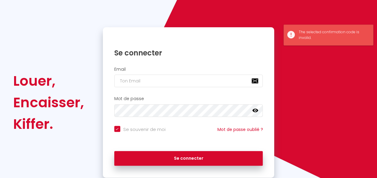
scroll to position [38, 0]
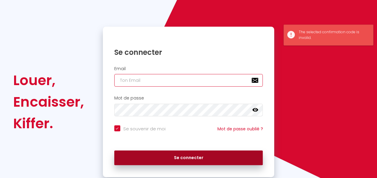
type input "[PERSON_NAME][EMAIL_ADDRESS][DOMAIN_NAME]"
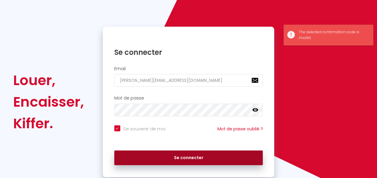
click at [186, 156] on button "Se connecter" at bounding box center [188, 158] width 149 height 15
checkbox input "true"
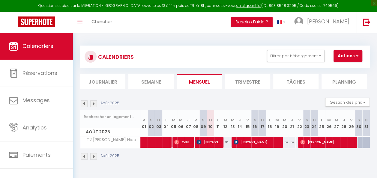
scroll to position [33, 0]
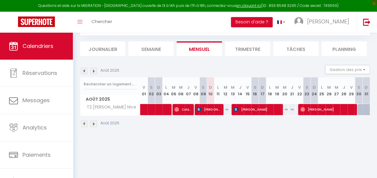
click at [95, 123] on img at bounding box center [93, 124] width 7 height 7
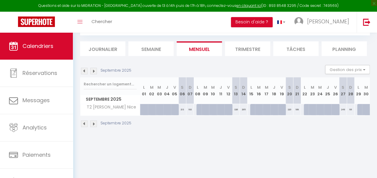
drag, startPoint x: 178, startPoint y: 108, endPoint x: 195, endPoint y: 109, distance: 17.7
click at [195, 109] on tr "T2 [PERSON_NAME] Nice 191 190 194 199 203 213 193 214 291 295 295" at bounding box center [225, 110] width 290 height 12
drag, startPoint x: 195, startPoint y: 109, endPoint x: 183, endPoint y: 109, distance: 12.3
click at [183, 110] on div "213" at bounding box center [183, 109] width 8 height 11
type input "213"
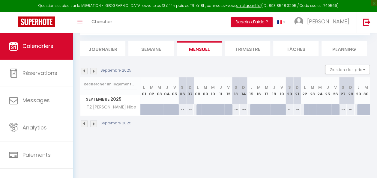
type input "[PERSON_NAME] 06 Septembre 2025"
type input "Dim 07 Septembre 2025"
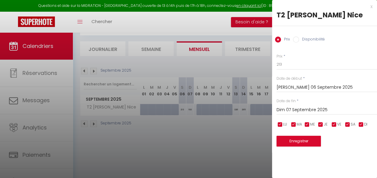
click at [280, 125] on input "checkbox" at bounding box center [280, 125] width 6 height 6
checkbox input "false"
click at [292, 124] on input "checkbox" at bounding box center [294, 125] width 6 height 6
checkbox input "false"
click at [307, 123] on input "checkbox" at bounding box center [307, 125] width 6 height 6
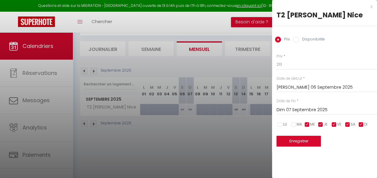
checkbox input "false"
click at [320, 124] on input "checkbox" at bounding box center [321, 125] width 6 height 6
checkbox input "false"
click at [337, 124] on span "VE" at bounding box center [339, 125] width 4 height 6
checkbox input "false"
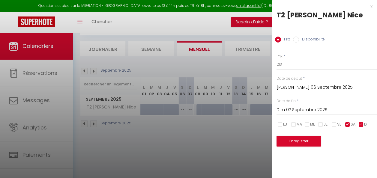
click at [347, 126] on input "checkbox" at bounding box center [348, 125] width 6 height 6
checkbox input "false"
click at [361, 125] on input "checkbox" at bounding box center [361, 125] width 6 height 6
checkbox input "false"
click at [296, 41] on input "Disponibilité" at bounding box center [296, 40] width 6 height 6
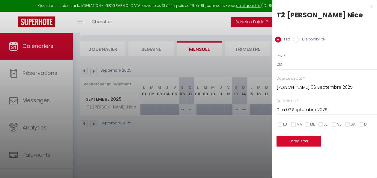
radio input "true"
radio input "false"
click at [290, 137] on button "Enregistrer" at bounding box center [299, 142] width 44 height 11
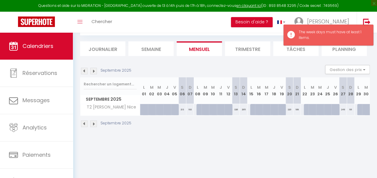
click at [191, 111] on div "193" at bounding box center [190, 109] width 8 height 11
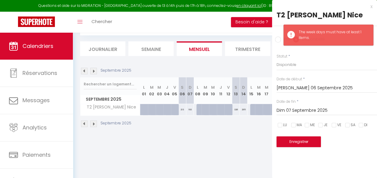
type input "Dim 07 Septembre 2025"
type input "Lun 08 Septembre 2025"
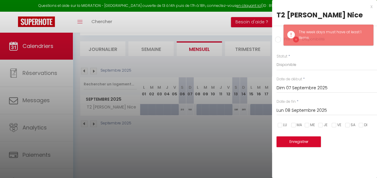
click at [191, 111] on div at bounding box center [188, 89] width 377 height 178
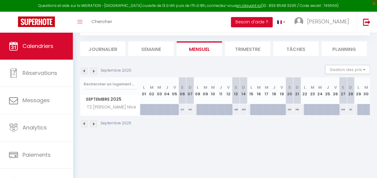
drag, startPoint x: 191, startPoint y: 111, endPoint x: 179, endPoint y: 118, distance: 12.9
click at [179, 118] on div "Septembre 2025" at bounding box center [225, 125] width 290 height 18
click at [182, 109] on div "213" at bounding box center [183, 109] width 8 height 11
select select "1"
type input "[PERSON_NAME] 06 Septembre 2025"
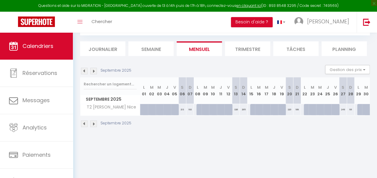
type input "Dim 07 Septembre 2025"
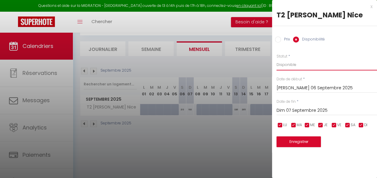
click at [290, 65] on select "Disponible Indisponible" at bounding box center [327, 64] width 101 height 11
select select "0"
click at [277, 59] on select "Disponible Indisponible" at bounding box center [327, 64] width 101 height 11
click at [293, 142] on button "Enregistrer" at bounding box center [299, 142] width 44 height 11
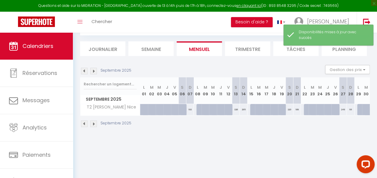
scroll to position [0, 0]
click at [190, 110] on div "193" at bounding box center [190, 109] width 8 height 11
select select "1"
type input "Dim 07 Septembre 2025"
type input "Lun 08 Septembre 2025"
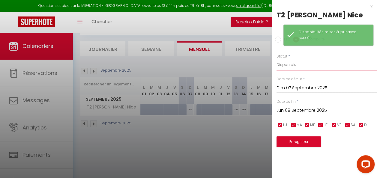
click at [287, 64] on select "Disponible Indisponible" at bounding box center [327, 64] width 101 height 11
select select "0"
click at [277, 59] on select "Disponible Indisponible" at bounding box center [327, 64] width 101 height 11
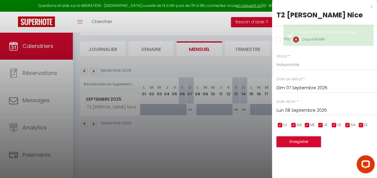
click at [287, 142] on button "Enregistrer" at bounding box center [299, 142] width 44 height 11
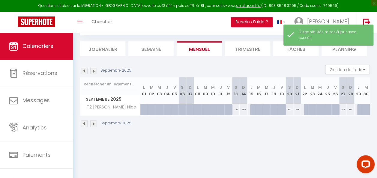
click at [233, 111] on div "326" at bounding box center [236, 109] width 8 height 11
select select "1"
type input "[PERSON_NAME] 13 Septembre 2025"
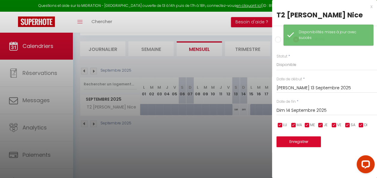
click at [291, 110] on input "Dim 14 Septembre 2025" at bounding box center [327, 111] width 101 height 8
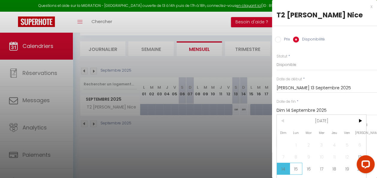
click at [296, 167] on span "15" at bounding box center [296, 169] width 13 height 12
type input "Lun 15 Septembre 2025"
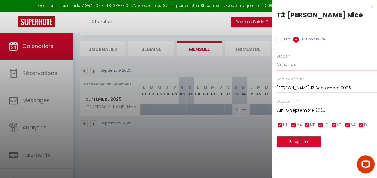
click at [285, 67] on select "Disponible Indisponible" at bounding box center [327, 64] width 101 height 11
select select "0"
click at [277, 59] on select "Disponible Indisponible" at bounding box center [327, 64] width 101 height 11
click at [290, 143] on button "Enregistrer" at bounding box center [299, 142] width 44 height 11
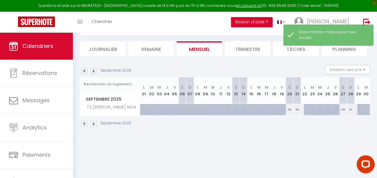
click at [286, 111] on div "220" at bounding box center [290, 109] width 8 height 11
select select "1"
type input "[PERSON_NAME] 20 Septembre 2025"
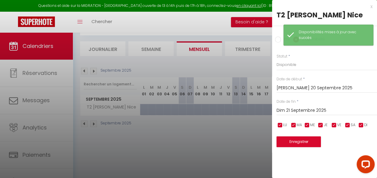
click at [290, 110] on input "Dim 21 Septembre 2025" at bounding box center [327, 111] width 101 height 8
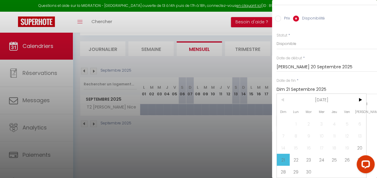
scroll to position [24, 0]
click at [296, 158] on span "22" at bounding box center [296, 160] width 13 height 12
type input "Lun 22 Septembre 2025"
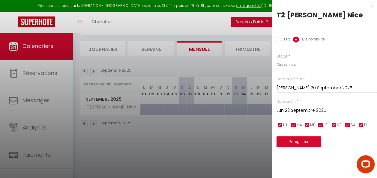
scroll to position [0, 0]
click at [286, 68] on select "Disponible Indisponible" at bounding box center [327, 64] width 101 height 11
select select "0"
click at [277, 59] on select "Disponible Indisponible" at bounding box center [327, 64] width 101 height 11
click at [288, 141] on button "Enregistrer" at bounding box center [299, 142] width 44 height 11
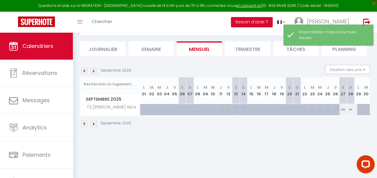
click at [339, 110] on div "249" at bounding box center [343, 109] width 8 height 11
select select "1"
type input "[PERSON_NAME] 27 Septembre 2025"
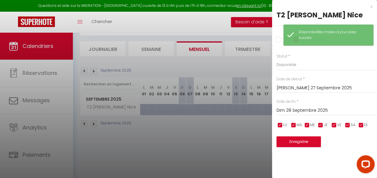
click at [293, 109] on input "Dim 28 Septembre 2025" at bounding box center [327, 111] width 101 height 8
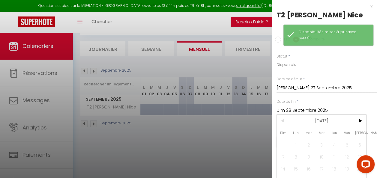
scroll to position [25, 0]
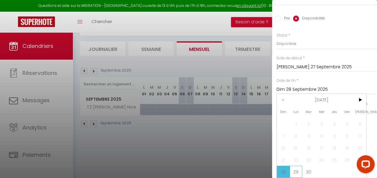
click at [293, 167] on span "29" at bounding box center [296, 172] width 13 height 12
type input "Lun 29 Septembre 2025"
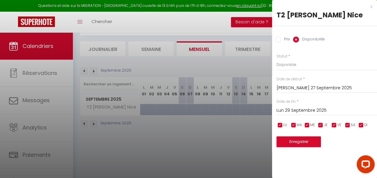
scroll to position [0, 0]
click at [281, 65] on select "Disponible Indisponible" at bounding box center [327, 64] width 101 height 11
select select "0"
click at [277, 59] on select "Disponible Indisponible" at bounding box center [327, 64] width 101 height 11
click at [293, 143] on button "Enregistrer" at bounding box center [299, 142] width 44 height 11
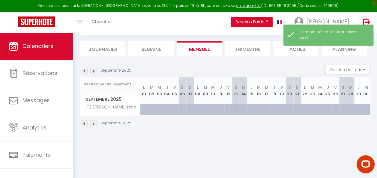
click at [94, 123] on img at bounding box center [93, 124] width 7 height 7
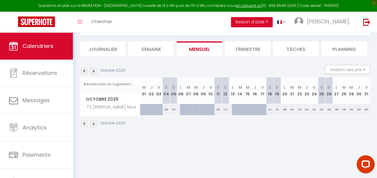
click at [166, 108] on div "206" at bounding box center [167, 109] width 8 height 11
select select "1"
type input "[PERSON_NAME] 04 Octobre 2025"
type input "Dim 05 Octobre 2025"
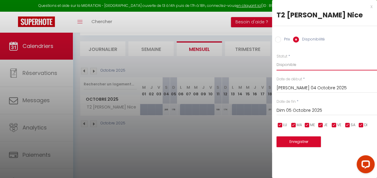
click at [290, 65] on select "Disponible Indisponible" at bounding box center [327, 64] width 101 height 11
select select "0"
click at [277, 59] on select "Disponible Indisponible" at bounding box center [327, 64] width 101 height 11
click at [293, 111] on input "Dim 05 Octobre 2025" at bounding box center [327, 111] width 101 height 8
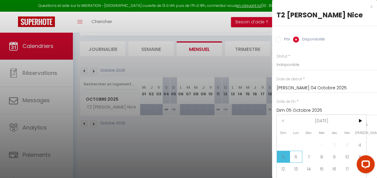
click at [297, 158] on span "6" at bounding box center [296, 157] width 13 height 12
type input "Lun 06 Octobre 2025"
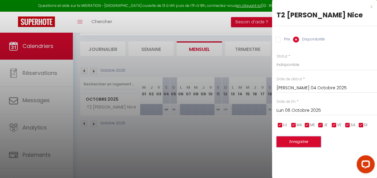
click at [302, 141] on button "Enregistrer" at bounding box center [299, 142] width 44 height 11
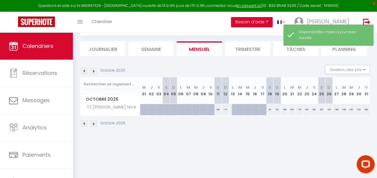
click at [215, 110] on div "199" at bounding box center [218, 109] width 8 height 11
select select "1"
type input "[PERSON_NAME] 11 Octobre 2025"
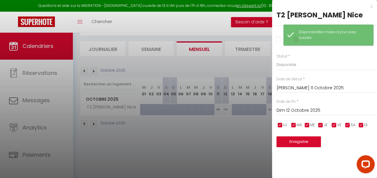
click at [294, 111] on input "Dim 12 Octobre 2025" at bounding box center [327, 111] width 101 height 8
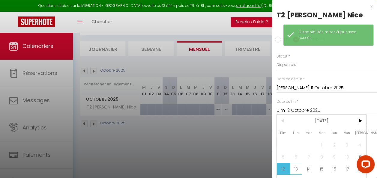
click at [294, 167] on span "13" at bounding box center [296, 169] width 13 height 12
type input "Lun 13 Octobre 2025"
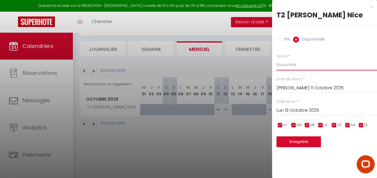
click at [292, 65] on select "Disponible Indisponible" at bounding box center [327, 64] width 101 height 11
select select "0"
click at [277, 59] on select "Disponible Indisponible" at bounding box center [327, 64] width 101 height 11
click at [288, 142] on button "Enregistrer" at bounding box center [299, 142] width 44 height 11
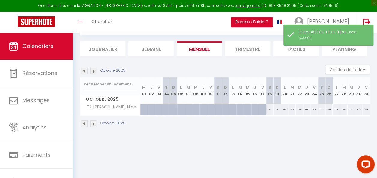
click at [94, 123] on img at bounding box center [93, 124] width 7 height 7
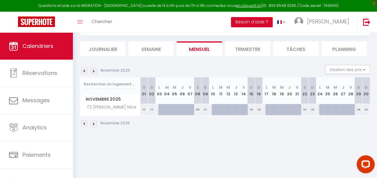
click at [197, 109] on div "230" at bounding box center [198, 109] width 8 height 11
select select "1"
type input "[PERSON_NAME] 08 Novembre 2025"
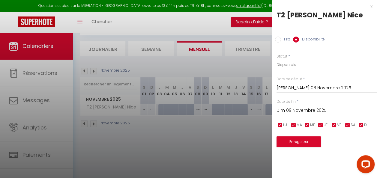
click at [296, 111] on input "Dim 09 Novembre 2025" at bounding box center [327, 111] width 101 height 8
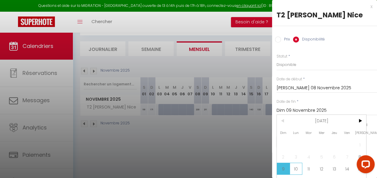
click at [296, 166] on span "10" at bounding box center [296, 169] width 13 height 12
type input "Lun 10 Novembre 2025"
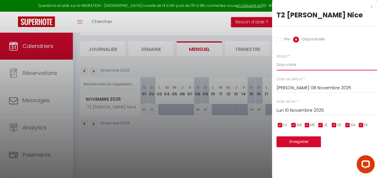
click at [297, 67] on select "Disponible Indisponible" at bounding box center [327, 64] width 101 height 11
select select "0"
click at [277, 59] on select "Disponible Indisponible" at bounding box center [327, 64] width 101 height 11
click at [296, 143] on button "Enregistrer" at bounding box center [299, 142] width 44 height 11
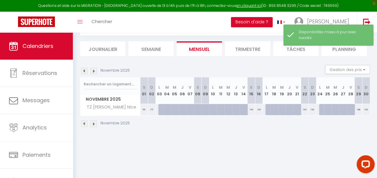
click at [249, 110] on div "140" at bounding box center [252, 109] width 8 height 11
select select "1"
type input "[PERSON_NAME] 15 Novembre 2025"
type input "Dim 16 Novembre 2025"
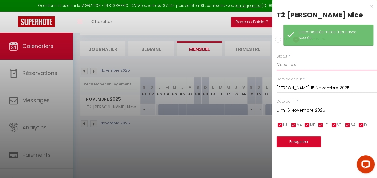
click at [298, 62] on select "Disponible Indisponible" at bounding box center [327, 64] width 101 height 11
select select "0"
click at [277, 59] on select "Disponible Indisponible" at bounding box center [327, 64] width 101 height 11
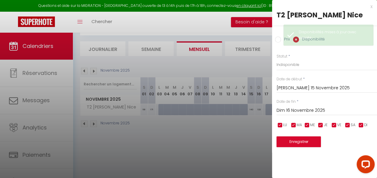
click at [286, 109] on input "Dim 16 Novembre 2025" at bounding box center [327, 111] width 101 height 8
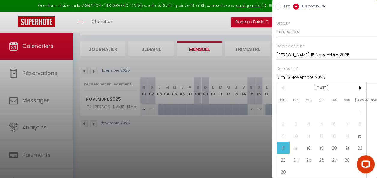
scroll to position [37, 0]
click at [296, 143] on span "17" at bounding box center [296, 148] width 13 height 12
type input "Lun 17 Novembre 2025"
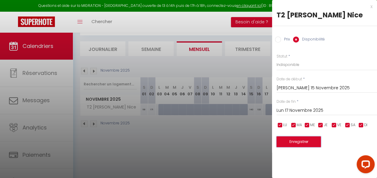
click at [296, 143] on button "Enregistrer" at bounding box center [299, 142] width 44 height 11
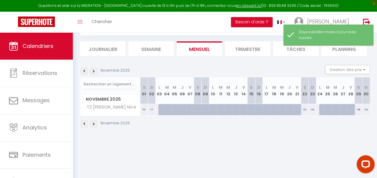
click at [301, 110] on div "134" at bounding box center [305, 109] width 8 height 11
select select "1"
type input "[PERSON_NAME] 22 Novembre 2025"
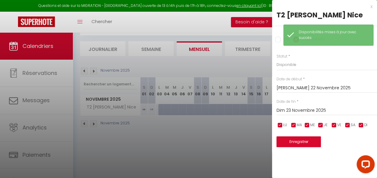
click at [297, 109] on input "Dim 23 Novembre 2025" at bounding box center [327, 111] width 101 height 8
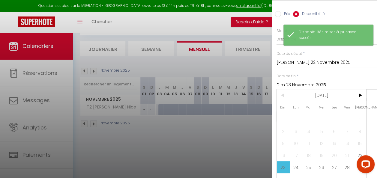
scroll to position [32, 0]
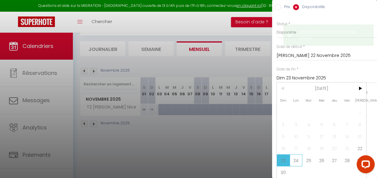
click at [293, 164] on span "24" at bounding box center [296, 161] width 13 height 12
type input "Lun 24 Novembre 2025"
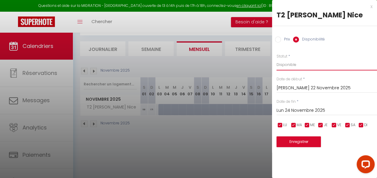
click at [320, 64] on select "Disponible Indisponible" at bounding box center [327, 64] width 101 height 11
select select "0"
click at [277, 59] on select "Disponible Indisponible" at bounding box center [327, 64] width 101 height 11
click at [292, 142] on button "Enregistrer" at bounding box center [299, 142] width 44 height 11
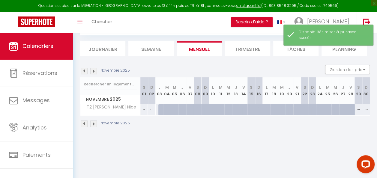
click at [355, 109] on div "138" at bounding box center [359, 109] width 8 height 11
select select "1"
type input "[PERSON_NAME] 29 Novembre 2025"
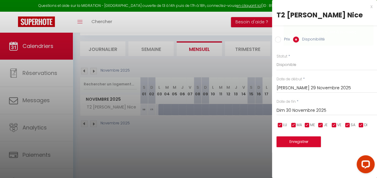
click at [289, 107] on input "Dim 30 Novembre 2025" at bounding box center [327, 111] width 101 height 8
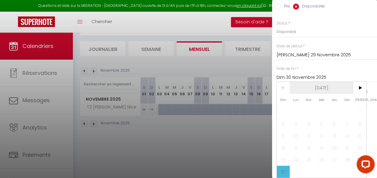
scroll to position [37, 0]
click at [359, 84] on span ">" at bounding box center [359, 88] width 13 height 12
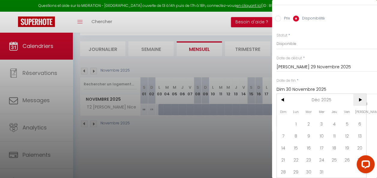
scroll to position [25, 0]
click at [294, 121] on span "1" at bounding box center [296, 124] width 13 height 12
type input "Lun 01 Décembre 2025"
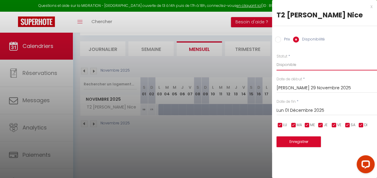
click at [293, 64] on select "Disponible Indisponible" at bounding box center [327, 64] width 101 height 11
select select "0"
click at [277, 59] on select "Disponible Indisponible" at bounding box center [327, 64] width 101 height 11
click at [294, 144] on button "Enregistrer" at bounding box center [299, 142] width 44 height 11
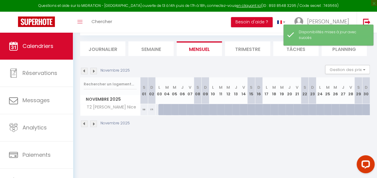
click at [94, 124] on img at bounding box center [93, 124] width 7 height 7
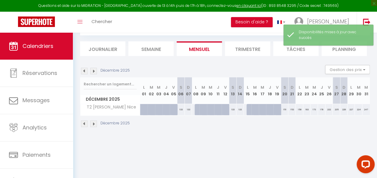
click at [181, 109] on div "133" at bounding box center [181, 109] width 8 height 11
select select "1"
type input "[PERSON_NAME] 06 Décembre 2025"
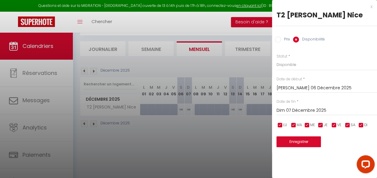
click at [286, 110] on input "Dim 07 Décembre 2025" at bounding box center [327, 111] width 101 height 8
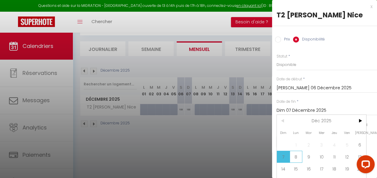
click at [295, 159] on span "8" at bounding box center [296, 157] width 13 height 12
type input "Lun 08 Décembre 2025"
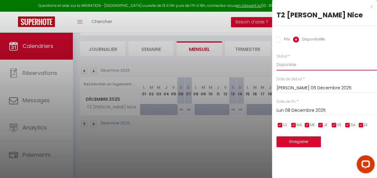
click at [286, 63] on select "Disponible Indisponible" at bounding box center [327, 64] width 101 height 11
select select "0"
click at [277, 59] on select "Disponible Indisponible" at bounding box center [327, 64] width 101 height 11
click at [298, 144] on button "Enregistrer" at bounding box center [299, 142] width 44 height 11
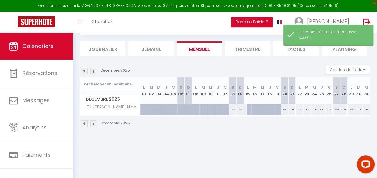
click at [232, 111] on div "133" at bounding box center [233, 109] width 8 height 11
select select "1"
type input "[PERSON_NAME] 13 Décembre 2025"
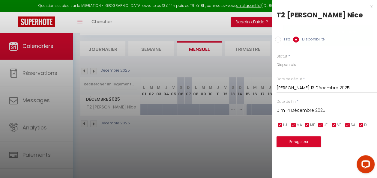
click at [291, 109] on input "Dim 14 Décembre 2025" at bounding box center [327, 111] width 101 height 8
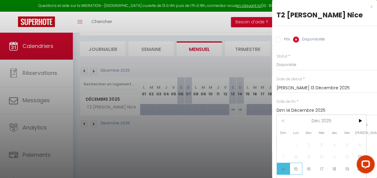
click at [293, 169] on span "15" at bounding box center [296, 169] width 13 height 12
type input "Lun 15 Décembre 2025"
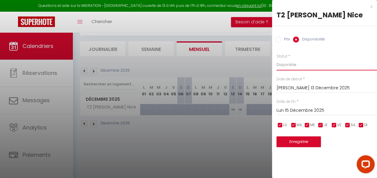
click at [290, 65] on select "Disponible Indisponible" at bounding box center [327, 64] width 101 height 11
select select "0"
click at [277, 59] on select "Disponible Indisponible" at bounding box center [327, 64] width 101 height 11
click at [290, 141] on button "Enregistrer" at bounding box center [299, 142] width 44 height 11
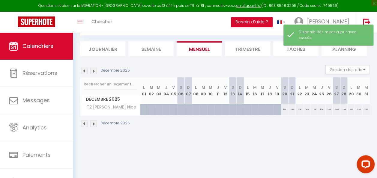
click at [95, 122] on img at bounding box center [93, 124] width 7 height 7
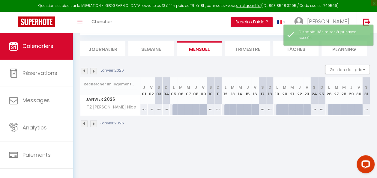
click at [209, 110] on div "133" at bounding box center [211, 109] width 8 height 11
select select "1"
type input "[PERSON_NAME] 10 Janvier 2026"
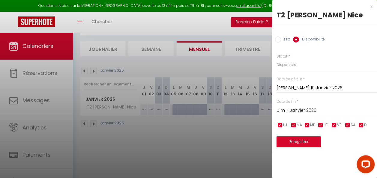
click at [293, 110] on input "Dim 11 Janvier 2026" at bounding box center [327, 111] width 101 height 8
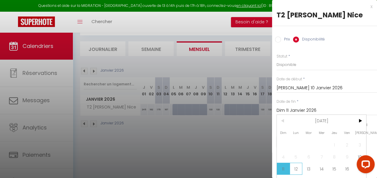
click at [295, 168] on span "12" at bounding box center [296, 169] width 13 height 12
type input "Lun 12 Janvier 2026"
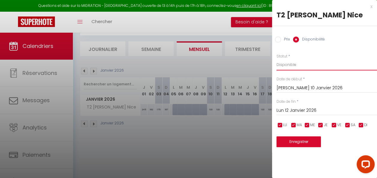
click at [282, 65] on select "Disponible Indisponible" at bounding box center [327, 64] width 101 height 11
select select "0"
click at [277, 59] on select "Disponible Indisponible" at bounding box center [327, 64] width 101 height 11
click at [290, 145] on button "Enregistrer" at bounding box center [299, 142] width 44 height 11
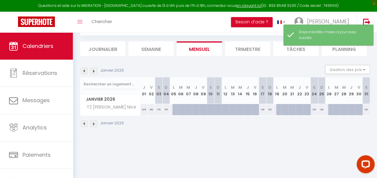
click at [260, 112] on div "133" at bounding box center [263, 109] width 8 height 11
select select "1"
type input "[PERSON_NAME] 17 Janvier 2026"
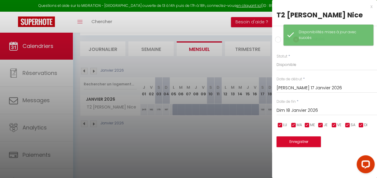
click at [296, 109] on input "Dim 18 Janvier 2026" at bounding box center [327, 111] width 101 height 8
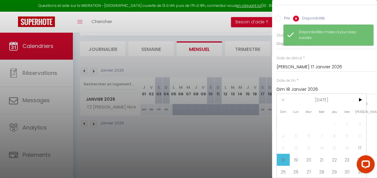
scroll to position [25, 0]
click at [296, 155] on span "19" at bounding box center [296, 160] width 13 height 12
type input "Lun 19 Janvier 2026"
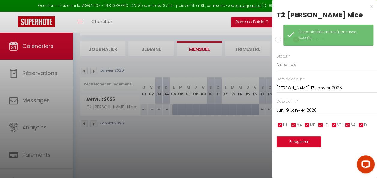
scroll to position [0, 0]
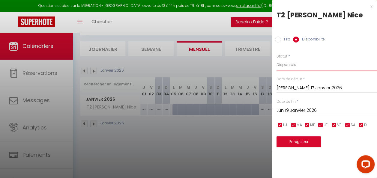
click at [299, 64] on select "Disponible Indisponible" at bounding box center [327, 64] width 101 height 11
select select "0"
click at [277, 59] on select "Disponible Indisponible" at bounding box center [327, 64] width 101 height 11
click at [293, 144] on button "Enregistrer" at bounding box center [299, 142] width 44 height 11
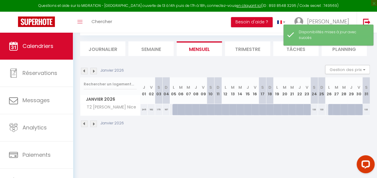
click at [311, 111] on div "133" at bounding box center [315, 109] width 8 height 11
select select "1"
type input "[PERSON_NAME] 24 Janvier 2026"
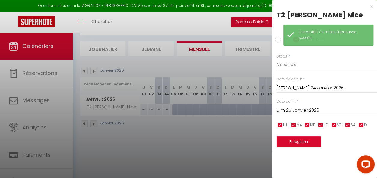
click at [306, 109] on input "Dim 25 Janvier 2026" at bounding box center [327, 111] width 101 height 8
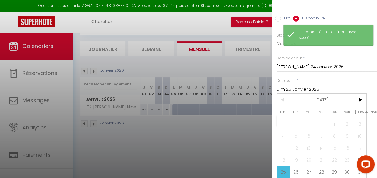
scroll to position [25, 0]
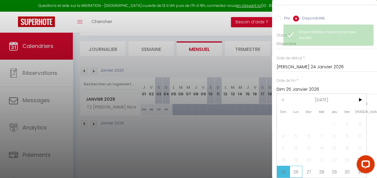
click at [297, 169] on span "26" at bounding box center [296, 172] width 13 height 12
type input "Lun 26 Janvier 2026"
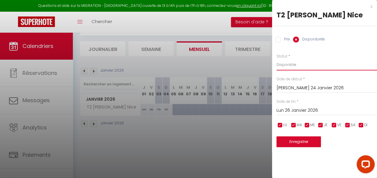
click at [292, 68] on select "Disponible Indisponible" at bounding box center [327, 64] width 101 height 11
select select "0"
click at [277, 59] on select "Disponible Indisponible" at bounding box center [327, 64] width 101 height 11
click at [290, 143] on button "Enregistrer" at bounding box center [299, 142] width 44 height 11
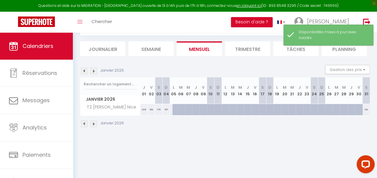
click at [362, 110] on div "133" at bounding box center [366, 109] width 8 height 11
select select "1"
type input "[PERSON_NAME] 31 Janvier 2026"
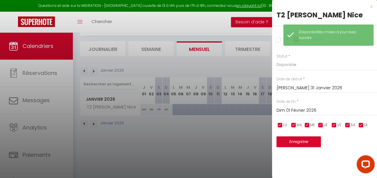
click at [296, 111] on input "Dim 01 Février 2026" at bounding box center [327, 111] width 101 height 8
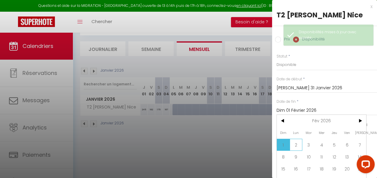
click at [294, 146] on span "2" at bounding box center [296, 145] width 13 height 12
type input "Lun 02 Février 2026"
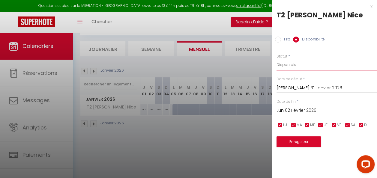
click at [292, 63] on select "Disponible Indisponible" at bounding box center [327, 64] width 101 height 11
select select "0"
click at [277, 59] on select "Disponible Indisponible" at bounding box center [327, 64] width 101 height 11
click at [292, 142] on button "Enregistrer" at bounding box center [299, 142] width 44 height 11
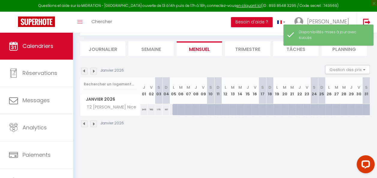
click at [96, 123] on img at bounding box center [93, 124] width 7 height 7
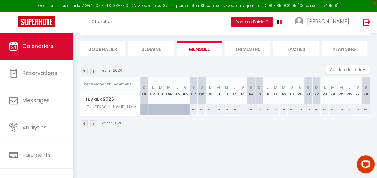
click at [96, 123] on img at bounding box center [93, 124] width 7 height 7
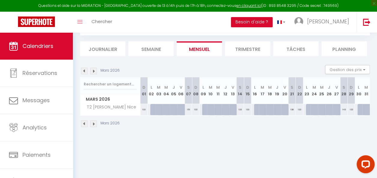
click at [187, 110] on div "151" at bounding box center [189, 109] width 8 height 11
select select "1"
type input "[PERSON_NAME] 07 Mars 2026"
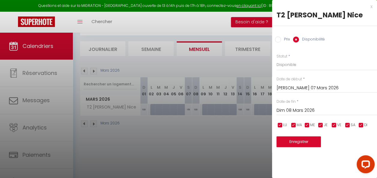
click at [297, 109] on input "Dim 08 Mars 2026" at bounding box center [327, 111] width 101 height 8
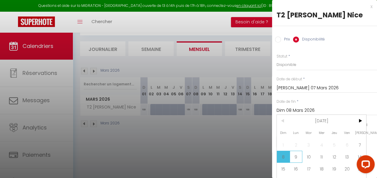
click at [296, 156] on span "9" at bounding box center [296, 157] width 13 height 12
type input "Lun 09 Mars 2026"
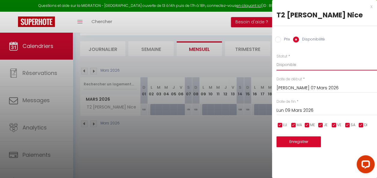
click at [294, 66] on select "Disponible Indisponible" at bounding box center [327, 64] width 101 height 11
select select "0"
click at [277, 59] on select "Disponible Indisponible" at bounding box center [327, 64] width 101 height 11
click at [296, 140] on button "Enregistrer" at bounding box center [299, 142] width 44 height 11
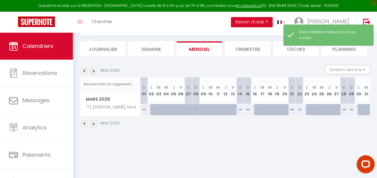
click at [237, 113] on div "133" at bounding box center [240, 109] width 8 height 11
select select "1"
type input "[PERSON_NAME] 14 Mars 2026"
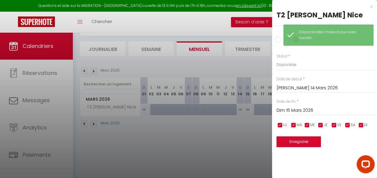
click at [282, 111] on input "Dim 15 Mars 2026" at bounding box center [327, 111] width 101 height 8
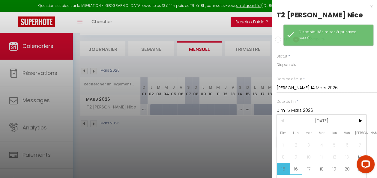
click at [298, 170] on span "16" at bounding box center [296, 169] width 13 height 12
type input "Lun 16 Mars 2026"
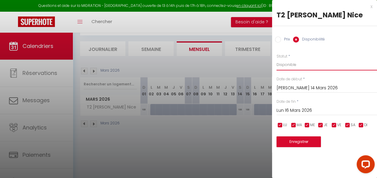
click at [283, 65] on select "Disponible Indisponible" at bounding box center [327, 64] width 101 height 11
select select "0"
click at [277, 59] on select "Disponible Indisponible" at bounding box center [327, 64] width 101 height 11
click at [290, 143] on button "Enregistrer" at bounding box center [299, 142] width 44 height 11
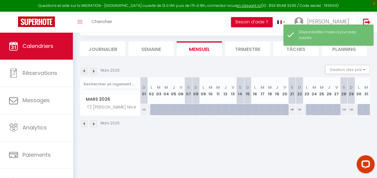
click at [288, 109] on div "138" at bounding box center [292, 109] width 8 height 11
select select "1"
type input "[PERSON_NAME] 21 Mars 2026"
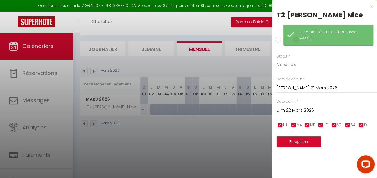
click at [289, 112] on input "Dim 22 Mars 2026" at bounding box center [327, 111] width 101 height 8
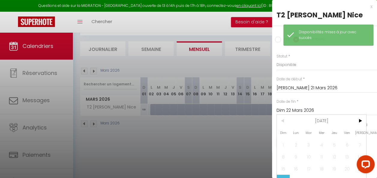
scroll to position [25, 0]
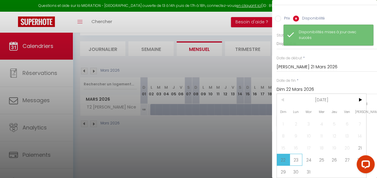
click at [296, 154] on span "23" at bounding box center [296, 160] width 13 height 12
type input "Lun 23 Mars 2026"
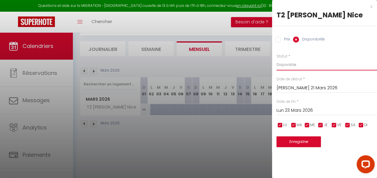
click at [286, 64] on select "Disponible Indisponible" at bounding box center [327, 64] width 101 height 11
select select "0"
click at [277, 59] on select "Disponible Indisponible" at bounding box center [327, 64] width 101 height 11
click at [291, 144] on button "Enregistrer" at bounding box center [299, 142] width 44 height 11
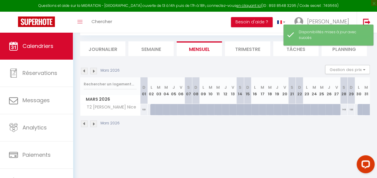
click at [340, 109] on div "143" at bounding box center [344, 109] width 8 height 11
select select "1"
type input "[PERSON_NAME] 28 Mars 2026"
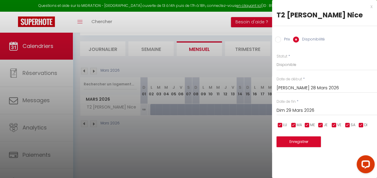
click at [290, 112] on input "Dim 29 Mars 2026" at bounding box center [327, 111] width 101 height 8
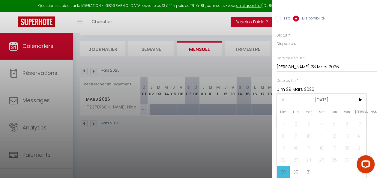
scroll to position [25, 0]
click at [296, 168] on span "30" at bounding box center [296, 172] width 13 height 12
type input "Lun 30 Mars 2026"
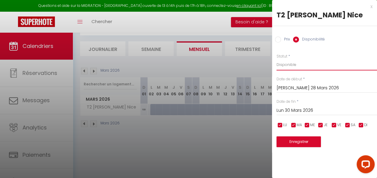
click at [283, 66] on select "Disponible Indisponible" at bounding box center [327, 64] width 101 height 11
select select "0"
click at [277, 59] on select "Disponible Indisponible" at bounding box center [327, 64] width 101 height 11
click at [296, 143] on button "Enregistrer" at bounding box center [299, 142] width 44 height 11
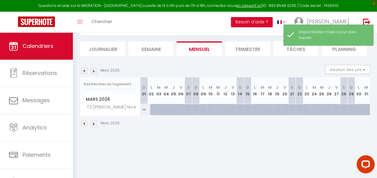
click at [93, 125] on img at bounding box center [93, 124] width 7 height 7
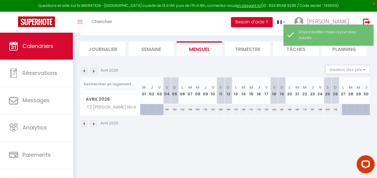
click at [93, 125] on img at bounding box center [93, 124] width 7 height 7
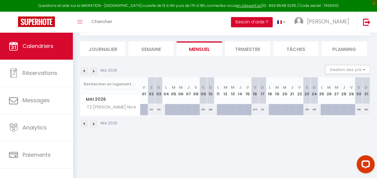
click at [152, 110] on div "210" at bounding box center [152, 109] width 8 height 11
select select "1"
type input "[PERSON_NAME] 02 Mai 2026"
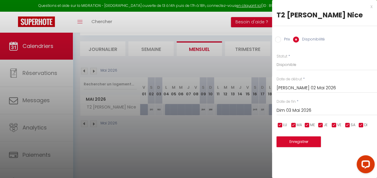
click at [289, 109] on input "Dim 03 Mai 2026" at bounding box center [327, 111] width 101 height 8
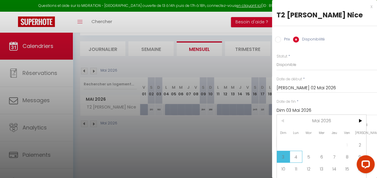
click at [297, 159] on span "4" at bounding box center [296, 157] width 13 height 12
type input "Lun 04 Mai 2026"
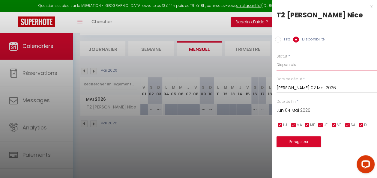
click at [294, 64] on select "Disponible Indisponible" at bounding box center [327, 64] width 101 height 11
select select "0"
click at [277, 59] on select "Disponible Indisponible" at bounding box center [327, 64] width 101 height 11
click at [295, 143] on button "Enregistrer" at bounding box center [299, 142] width 44 height 11
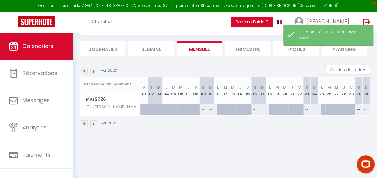
click at [203, 111] on div "294" at bounding box center [204, 109] width 8 height 11
select select "1"
type input "[PERSON_NAME] 09 Mai 2026"
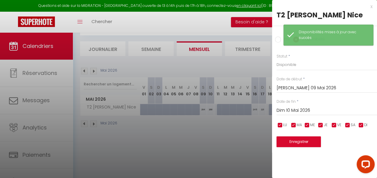
click at [291, 110] on input "Dim 10 Mai 2026" at bounding box center [327, 111] width 101 height 8
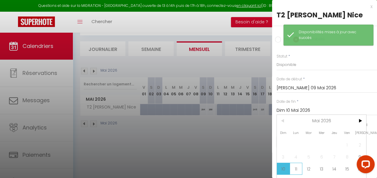
click at [296, 167] on span "11" at bounding box center [296, 169] width 13 height 12
type input "Lun 11 Mai 2026"
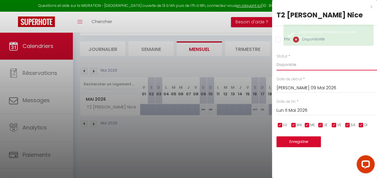
click at [286, 64] on select "Disponible Indisponible" at bounding box center [327, 64] width 101 height 11
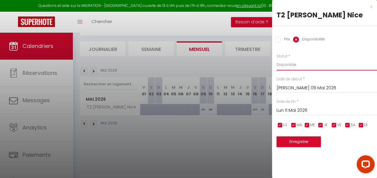
select select "0"
click at [277, 59] on select "Disponible Indisponible" at bounding box center [327, 64] width 101 height 11
click at [289, 142] on button "Enregistrer" at bounding box center [299, 142] width 44 height 11
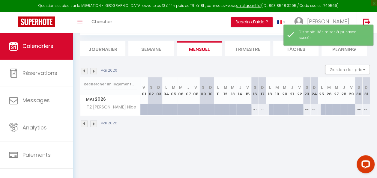
click at [252, 109] on div "245" at bounding box center [255, 109] width 8 height 11
select select "1"
type input "[PERSON_NAME] 16 Mai 2026"
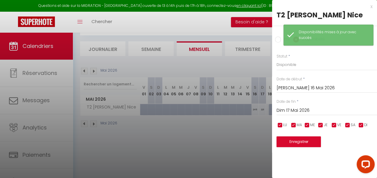
click at [296, 109] on input "Dim 17 Mai 2026" at bounding box center [327, 111] width 101 height 8
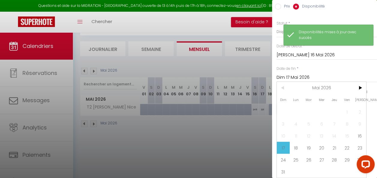
scroll to position [37, 0]
click at [295, 145] on span "18" at bounding box center [296, 148] width 13 height 12
type input "Lun 18 Mai 2026"
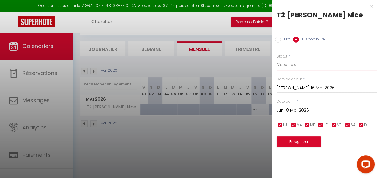
click at [282, 64] on select "Disponible Indisponible" at bounding box center [327, 64] width 101 height 11
select select "0"
click at [277, 59] on select "Disponible Indisponible" at bounding box center [327, 64] width 101 height 11
click at [298, 142] on button "Enregistrer" at bounding box center [299, 142] width 44 height 11
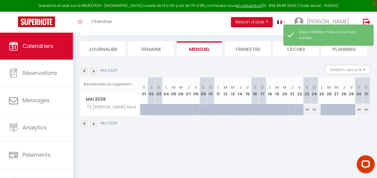
click at [303, 108] on div "460" at bounding box center [307, 109] width 8 height 11
select select "1"
type input "[PERSON_NAME] 23 Mai 2026"
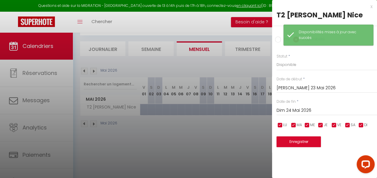
click at [290, 110] on input "Dim 24 Mai 2026" at bounding box center [327, 111] width 101 height 8
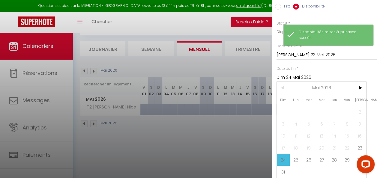
scroll to position [35, 0]
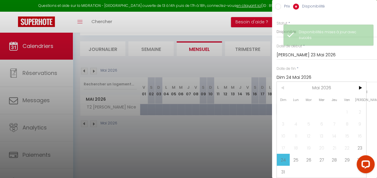
click at [298, 157] on span "25" at bounding box center [296, 160] width 13 height 12
type input "Lun 25 Mai 2026"
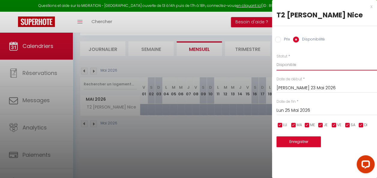
click at [290, 63] on select "Disponible Indisponible" at bounding box center [327, 64] width 101 height 11
select select "0"
click at [277, 59] on select "Disponible Indisponible" at bounding box center [327, 64] width 101 height 11
click at [296, 143] on button "Enregistrer" at bounding box center [299, 142] width 44 height 11
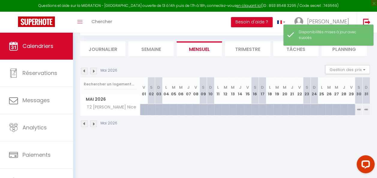
click at [355, 110] on div "460" at bounding box center [359, 109] width 8 height 11
select select "1"
type input "[PERSON_NAME] 30 Mai 2026"
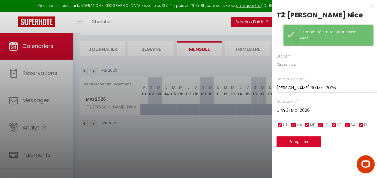
click at [310, 110] on input "Dim 31 Mai 2026" at bounding box center [327, 111] width 101 height 8
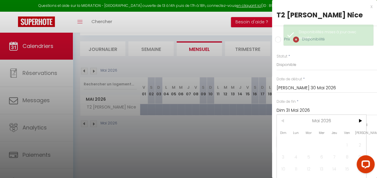
scroll to position [37, 0]
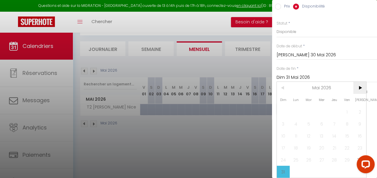
click at [363, 83] on span ">" at bounding box center [359, 88] width 13 height 12
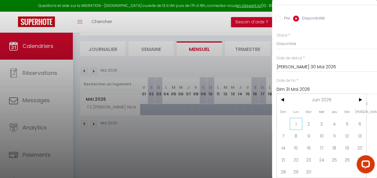
click at [299, 119] on span "1" at bounding box center [296, 124] width 13 height 12
type input "Lun 01 Juin 2026"
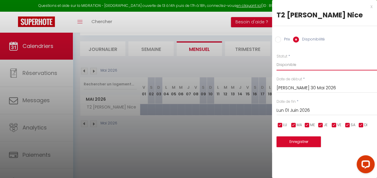
click at [296, 66] on select "Disponible Indisponible" at bounding box center [327, 64] width 101 height 11
select select "0"
click at [277, 59] on select "Disponible Indisponible" at bounding box center [327, 64] width 101 height 11
click at [292, 143] on button "Enregistrer" at bounding box center [299, 142] width 44 height 11
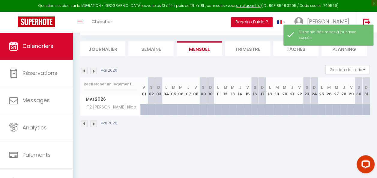
click at [95, 122] on img at bounding box center [93, 124] width 7 height 7
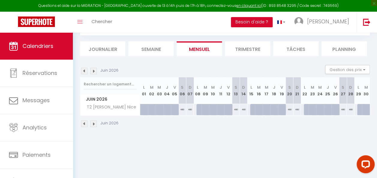
click at [180, 108] on div "460" at bounding box center [183, 109] width 8 height 11
select select "1"
type input "[PERSON_NAME] 06 Juin 2026"
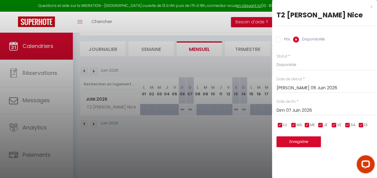
click at [299, 109] on input "Dim 07 Juin 2026" at bounding box center [327, 111] width 101 height 8
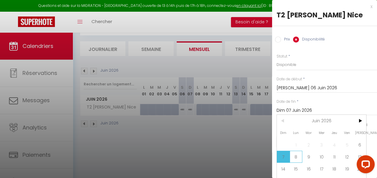
click at [297, 160] on span "8" at bounding box center [296, 157] width 13 height 12
type input "Lun 08 Juin 2026"
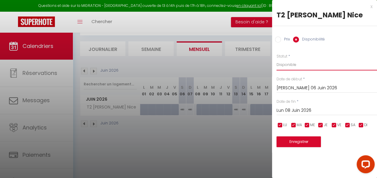
click at [287, 65] on select "Disponible Indisponible" at bounding box center [327, 64] width 101 height 11
select select "0"
click at [277, 59] on select "Disponible Indisponible" at bounding box center [327, 64] width 101 height 11
click at [292, 141] on button "Enregistrer" at bounding box center [299, 142] width 44 height 11
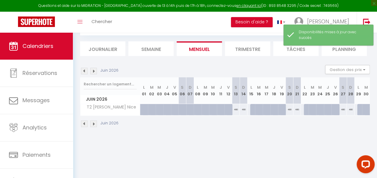
click at [235, 110] on div "460" at bounding box center [236, 109] width 8 height 11
select select "1"
type input "[PERSON_NAME] 13 Juin 2026"
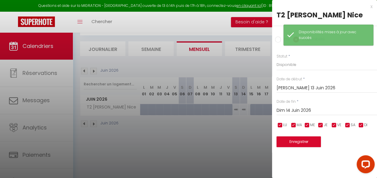
click at [297, 111] on input "Dim 14 Juin 2026" at bounding box center [327, 111] width 101 height 8
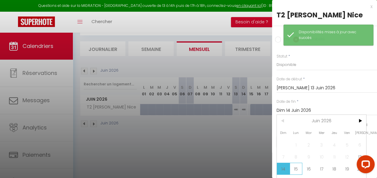
click at [295, 168] on span "15" at bounding box center [296, 169] width 13 height 12
type input "Lun 15 Juin 2026"
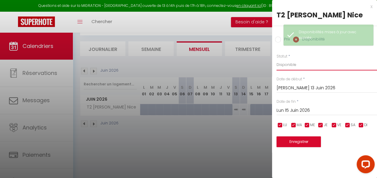
click at [286, 66] on select "Disponible Indisponible" at bounding box center [327, 64] width 101 height 11
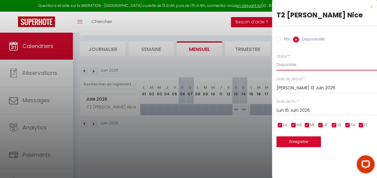
select select "0"
click at [277, 59] on select "Disponible Indisponible" at bounding box center [327, 64] width 101 height 11
click at [295, 142] on button "Enregistrer" at bounding box center [299, 142] width 44 height 11
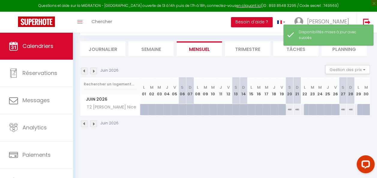
click at [287, 110] on div "460" at bounding box center [290, 109] width 8 height 11
select select "1"
type input "[PERSON_NAME] 20 Juin 2026"
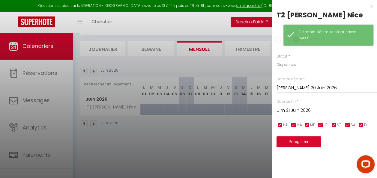
click at [287, 110] on input "Dim 21 Juin 2026" at bounding box center [327, 111] width 101 height 8
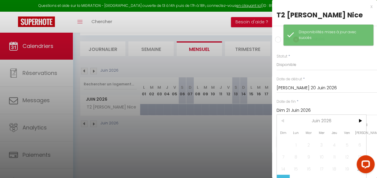
scroll to position [25, 0]
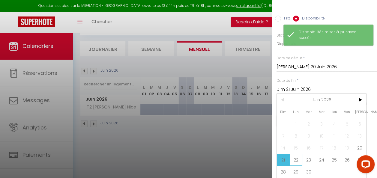
click at [293, 158] on span "22" at bounding box center [296, 160] width 13 height 12
type input "Lun 22 Juin 2026"
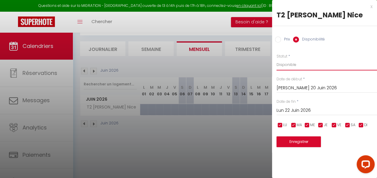
click at [288, 67] on select "Disponible Indisponible" at bounding box center [327, 64] width 101 height 11
select select "0"
click at [277, 59] on select "Disponible Indisponible" at bounding box center [327, 64] width 101 height 11
click at [294, 143] on button "Enregistrer" at bounding box center [299, 142] width 44 height 11
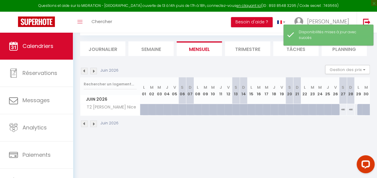
click at [339, 109] on div "460" at bounding box center [343, 109] width 8 height 11
select select "1"
type input "[PERSON_NAME] 27 Juin 2026"
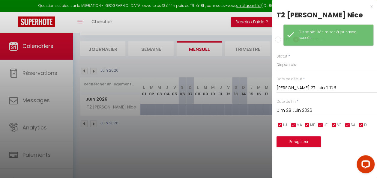
click at [314, 110] on input "Dim 28 Juin 2026" at bounding box center [327, 111] width 101 height 8
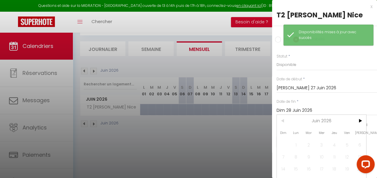
scroll to position [25, 0]
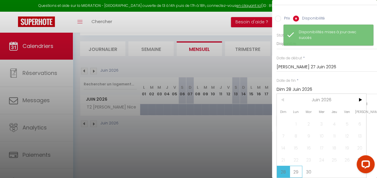
click at [299, 166] on span "29" at bounding box center [296, 172] width 13 height 12
type input "Lun 29 Juin 2026"
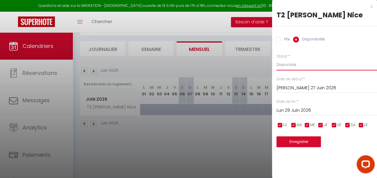
click at [287, 63] on select "Disponible Indisponible" at bounding box center [327, 64] width 101 height 11
select select "0"
click at [277, 59] on select "Disponible Indisponible" at bounding box center [327, 64] width 101 height 11
click at [302, 142] on button "Enregistrer" at bounding box center [299, 142] width 44 height 11
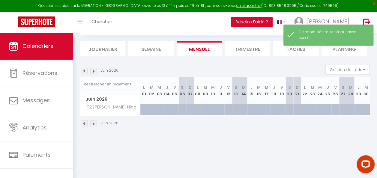
click at [93, 122] on img at bounding box center [93, 124] width 7 height 7
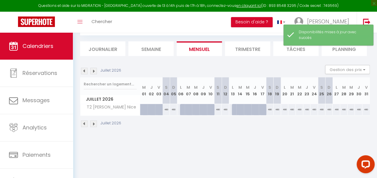
click at [165, 109] on div "460" at bounding box center [167, 109] width 8 height 11
select select "1"
type input "[PERSON_NAME] 04 Juillet 2026"
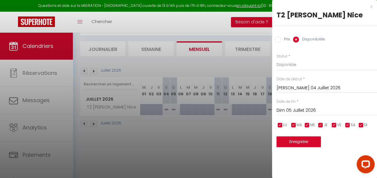
click at [293, 110] on input "Dim 05 Juillet 2026" at bounding box center [327, 111] width 101 height 8
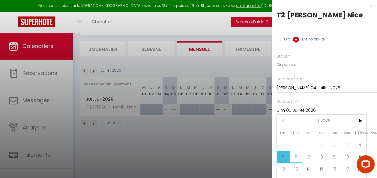
click at [297, 154] on span "6" at bounding box center [296, 157] width 13 height 12
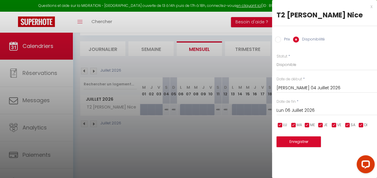
click at [301, 111] on input "Lun 06 Juillet 2026" at bounding box center [327, 111] width 101 height 8
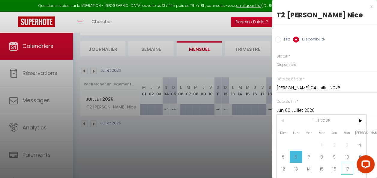
click at [345, 167] on span "17" at bounding box center [347, 169] width 13 height 12
type input "Ven 17 Juillet 2026"
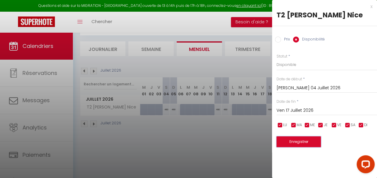
click at [305, 143] on button "Enregistrer" at bounding box center [299, 142] width 44 height 11
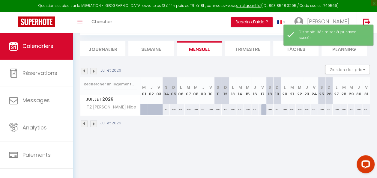
click at [254, 110] on div "460" at bounding box center [255, 109] width 8 height 11
select select "1"
type input "Jeu 16 Juillet 2026"
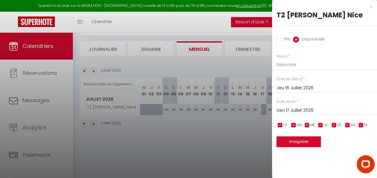
click at [283, 110] on input "Ven 17 Juillet 2026" at bounding box center [327, 111] width 101 height 8
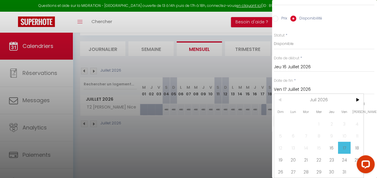
scroll to position [25, 3]
click at [358, 143] on span "18" at bounding box center [356, 148] width 13 height 12
type input "[PERSON_NAME] 18 Juillet 2026"
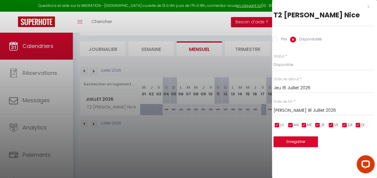
scroll to position [0, 3]
click at [300, 145] on button "Enregistrer" at bounding box center [296, 142] width 44 height 11
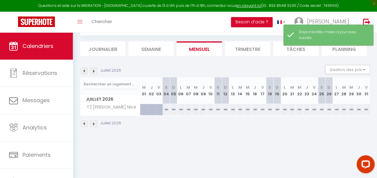
click at [94, 123] on img at bounding box center [93, 124] width 7 height 7
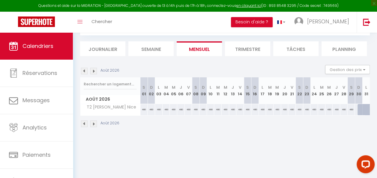
click at [94, 123] on img at bounding box center [93, 124] width 7 height 7
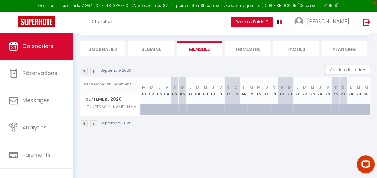
click at [84, 124] on img at bounding box center [84, 124] width 7 height 7
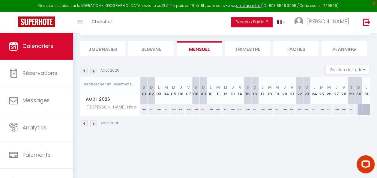
click at [84, 124] on img at bounding box center [84, 124] width 7 height 7
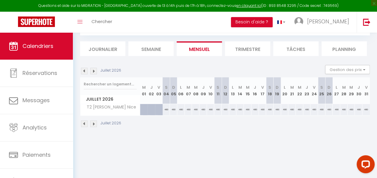
click at [84, 124] on img at bounding box center [84, 124] width 7 height 7
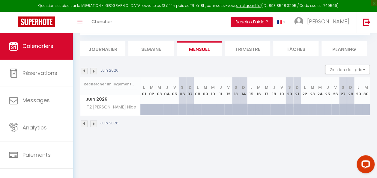
click at [84, 125] on img at bounding box center [84, 124] width 7 height 7
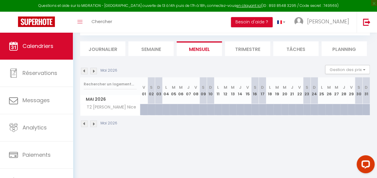
click at [84, 125] on img at bounding box center [84, 124] width 7 height 7
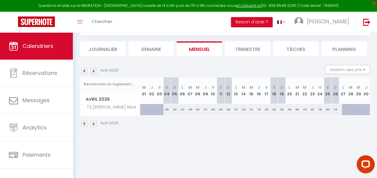
click at [84, 125] on img at bounding box center [84, 124] width 7 height 7
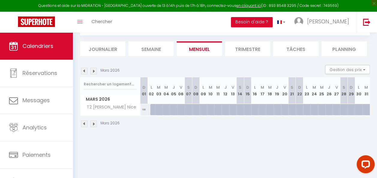
click at [84, 125] on img at bounding box center [84, 124] width 7 height 7
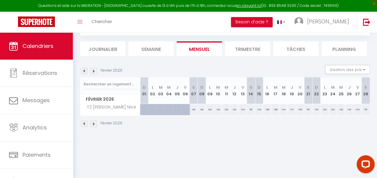
click at [93, 124] on img at bounding box center [93, 124] width 7 height 7
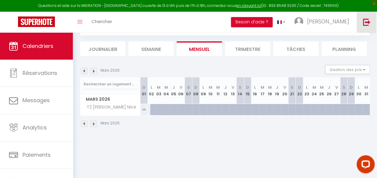
click at [363, 22] on img at bounding box center [367, 22] width 8 height 8
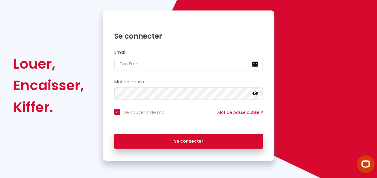
checkbox input "true"
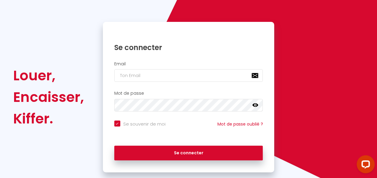
scroll to position [54, 0]
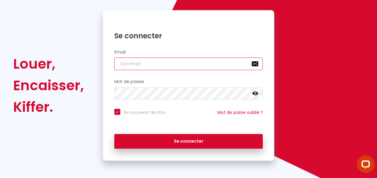
type input "[PERSON_NAME][EMAIL_ADDRESS][DOMAIN_NAME]"
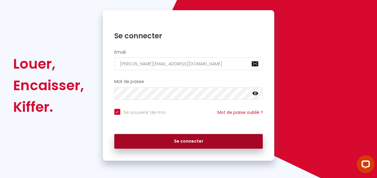
click at [187, 141] on button "Se connecter" at bounding box center [188, 141] width 149 height 15
checkbox input "true"
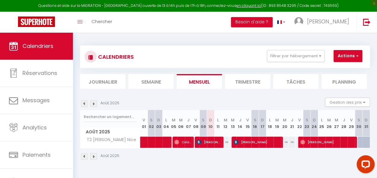
click at [250, 82] on li "Trimestre" at bounding box center [247, 81] width 45 height 15
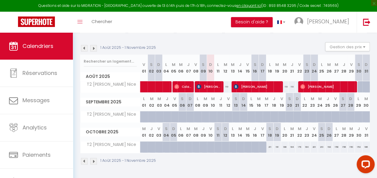
scroll to position [57, 0]
click at [92, 159] on img at bounding box center [93, 161] width 7 height 7
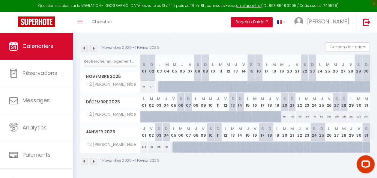
click at [85, 160] on img at bounding box center [84, 161] width 7 height 7
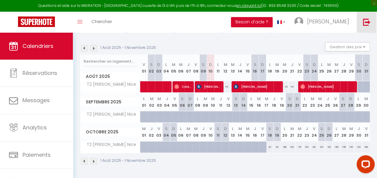
click at [369, 22] on img at bounding box center [367, 22] width 8 height 8
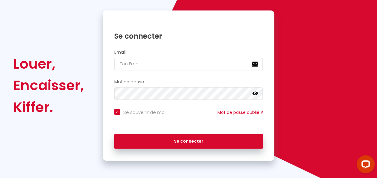
checkbox input "true"
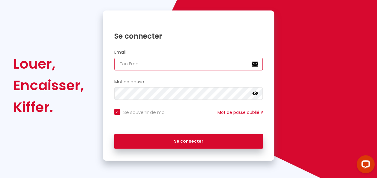
type input "[PERSON_NAME][EMAIL_ADDRESS][DOMAIN_NAME]"
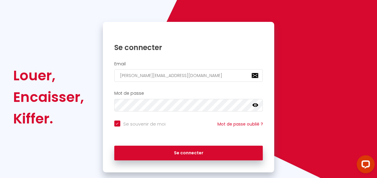
checkbox input "true"
